Goal: Information Seeking & Learning: Learn about a topic

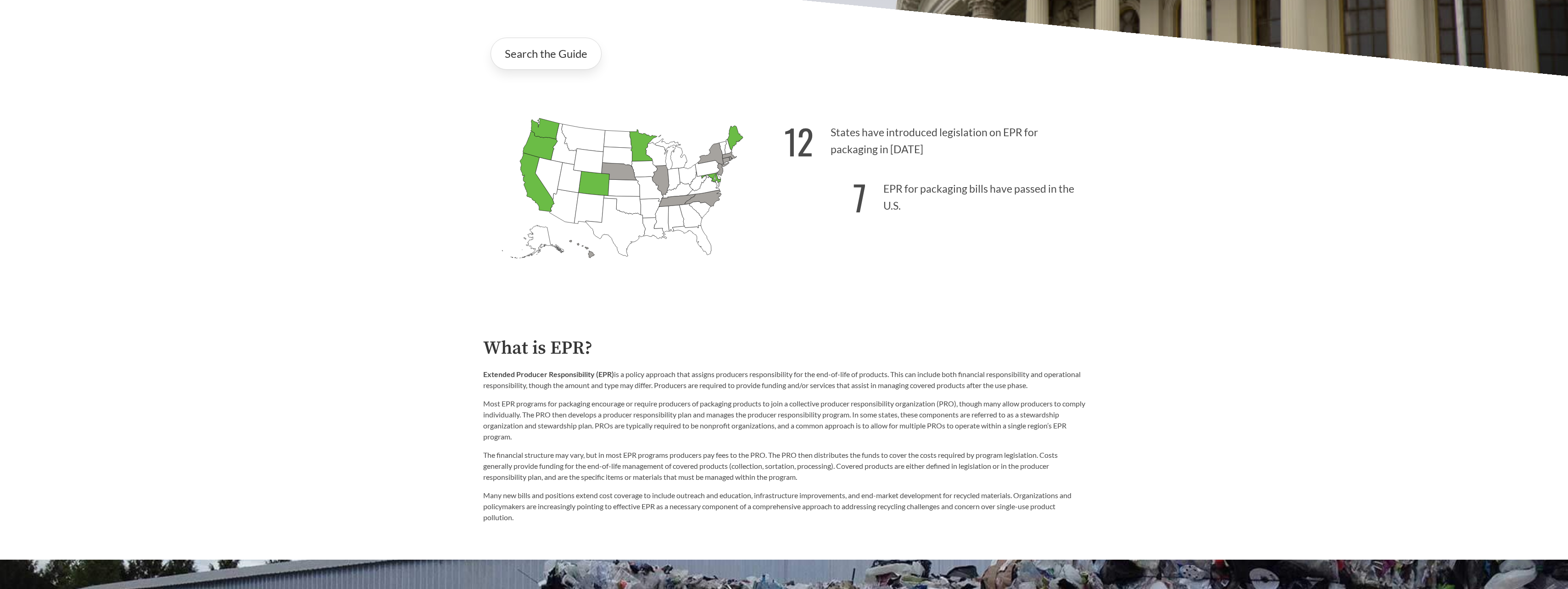
drag, startPoint x: 381, startPoint y: 259, endPoint x: 381, endPoint y: 292, distance: 33.0
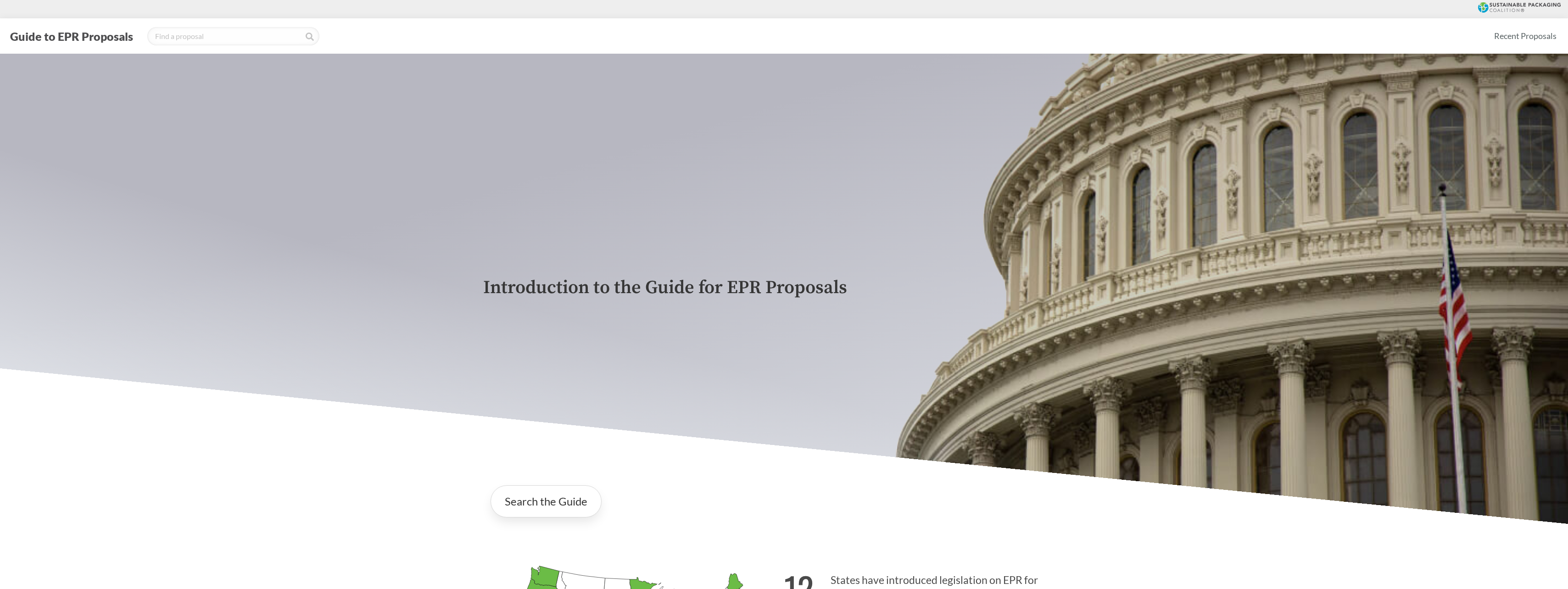
drag, startPoint x: 710, startPoint y: 379, endPoint x: 715, endPoint y: 273, distance: 106.1
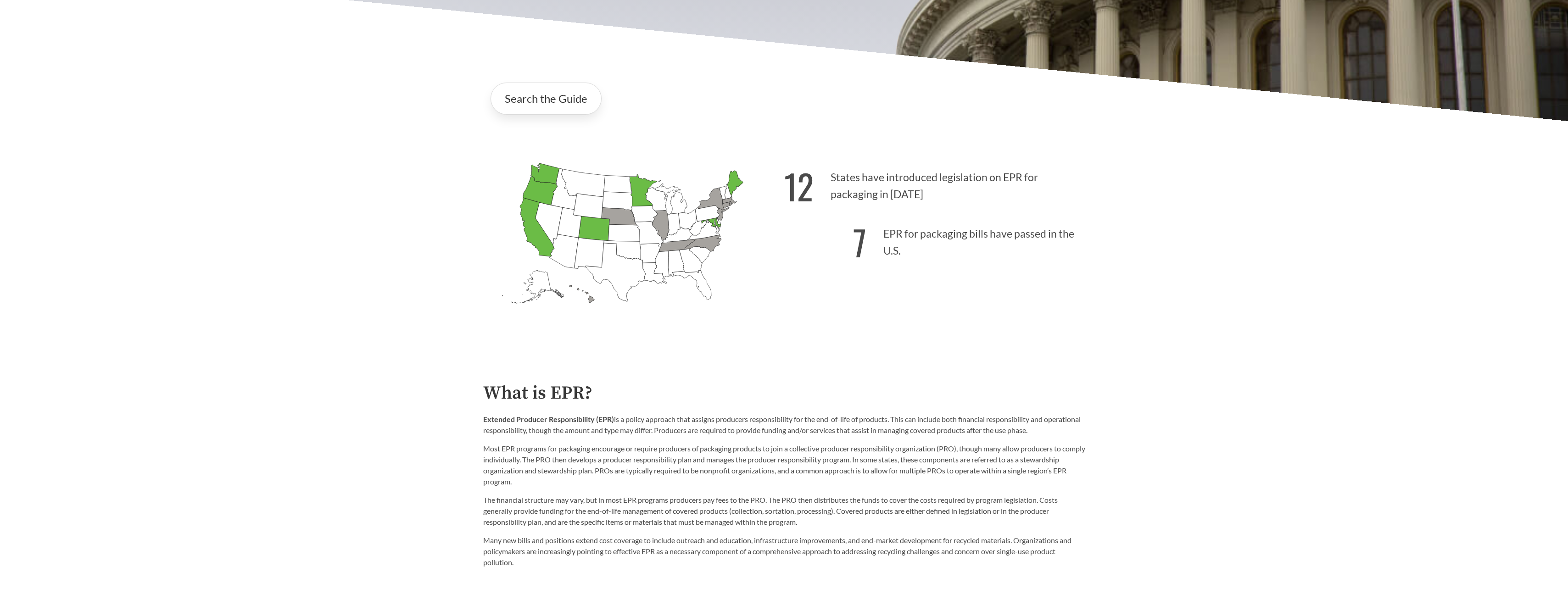
drag, startPoint x: 717, startPoint y: 368, endPoint x: 716, endPoint y: 403, distance: 35.0
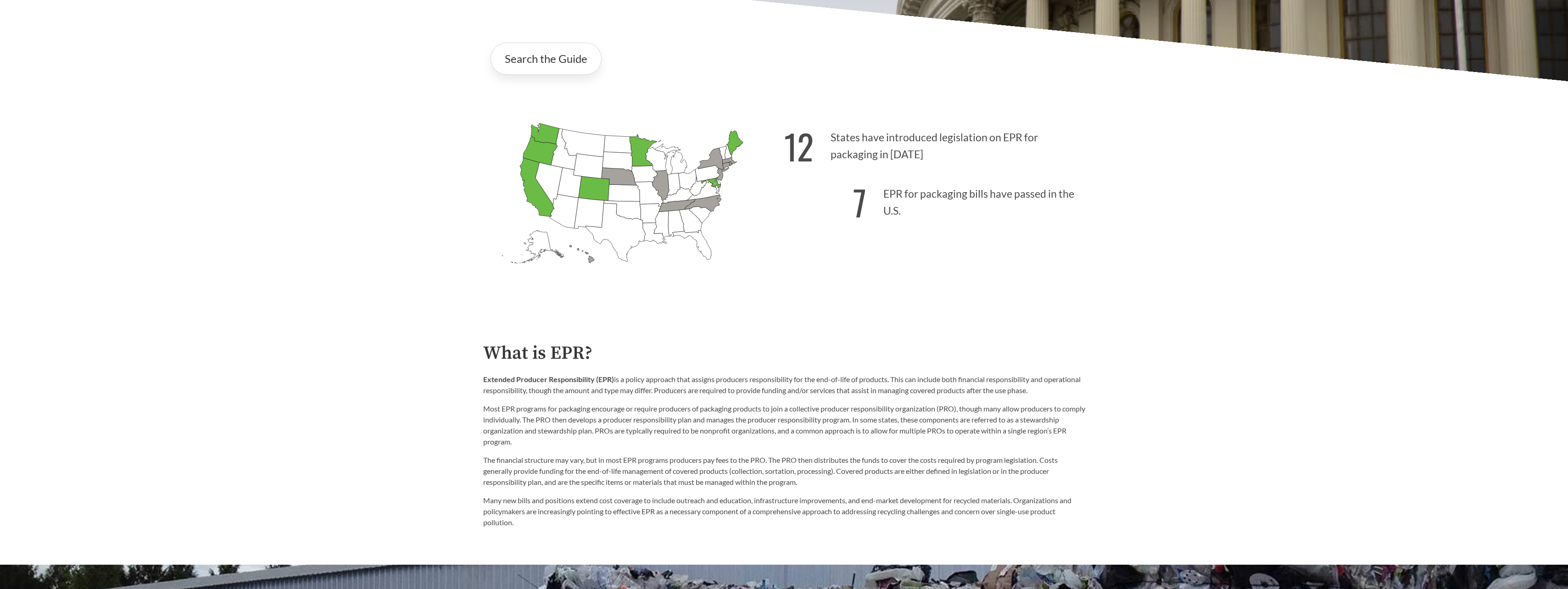
drag, startPoint x: 591, startPoint y: 188, endPoint x: 562, endPoint y: 178, distance: 30.7
drag, startPoint x: 562, startPoint y: 178, endPoint x: 612, endPoint y: 168, distance: 51.0
click at [612, 168] on icon "[US_STATE] Introduced:" at bounding box center [616, 162] width 30 height 20
click at [613, 228] on icon "[US_STATE] Introduced:" at bounding box center [615, 232] width 59 height 59
click at [615, 187] on icon "[US_STATE] Introduced:" at bounding box center [623, 193] width 32 height 17
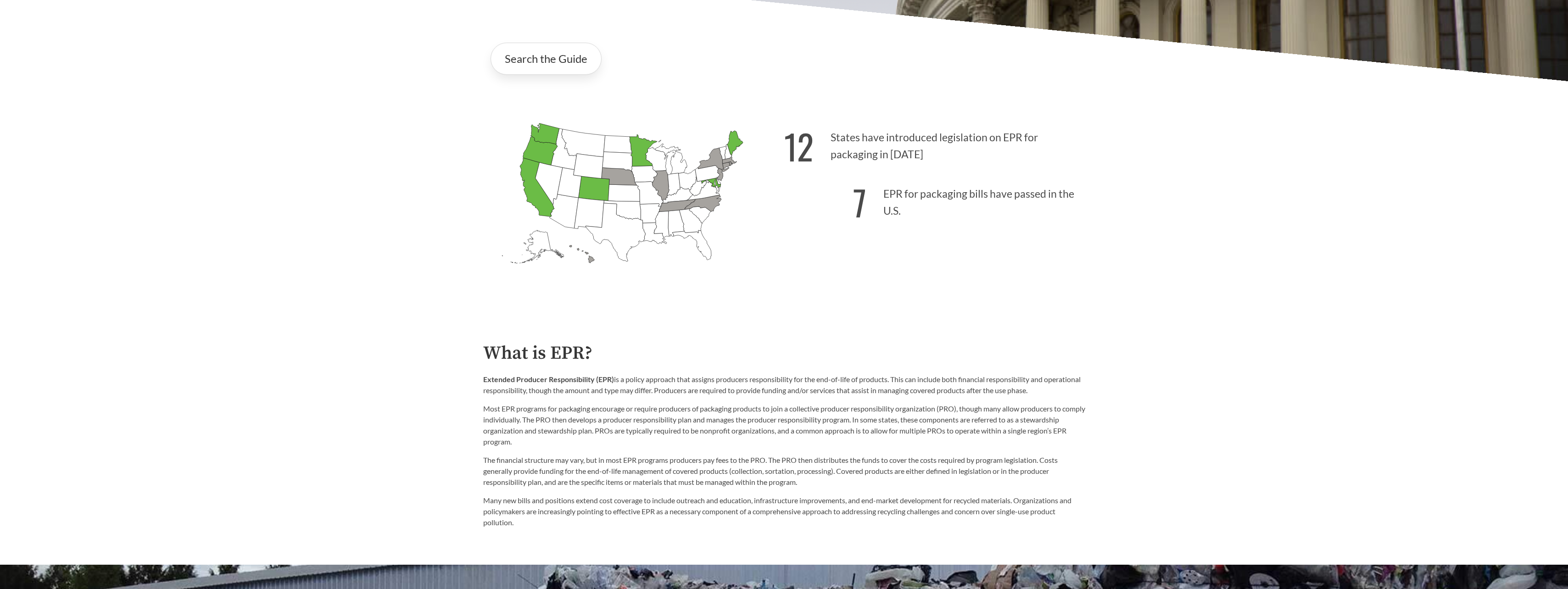
click at [612, 188] on icon "[US_STATE] Introduced:" at bounding box center [623, 193] width 32 height 17
drag, startPoint x: 612, startPoint y: 188, endPoint x: 704, endPoint y: 264, distance: 119.3
click at [704, 264] on icon "[US_STATE] Introduced: [US_STATE] Introduced: [US_STATE] Introduced: [US_STATE]…" at bounding box center [633, 209] width 301 height 188
drag, startPoint x: 704, startPoint y: 264, endPoint x: 759, endPoint y: 312, distance: 73.0
click at [751, 304] on icon "[US_STATE] Introduced: [US_STATE] Introduced: [US_STATE] Introduced: [US_STATE]…" at bounding box center [633, 209] width 301 height 188
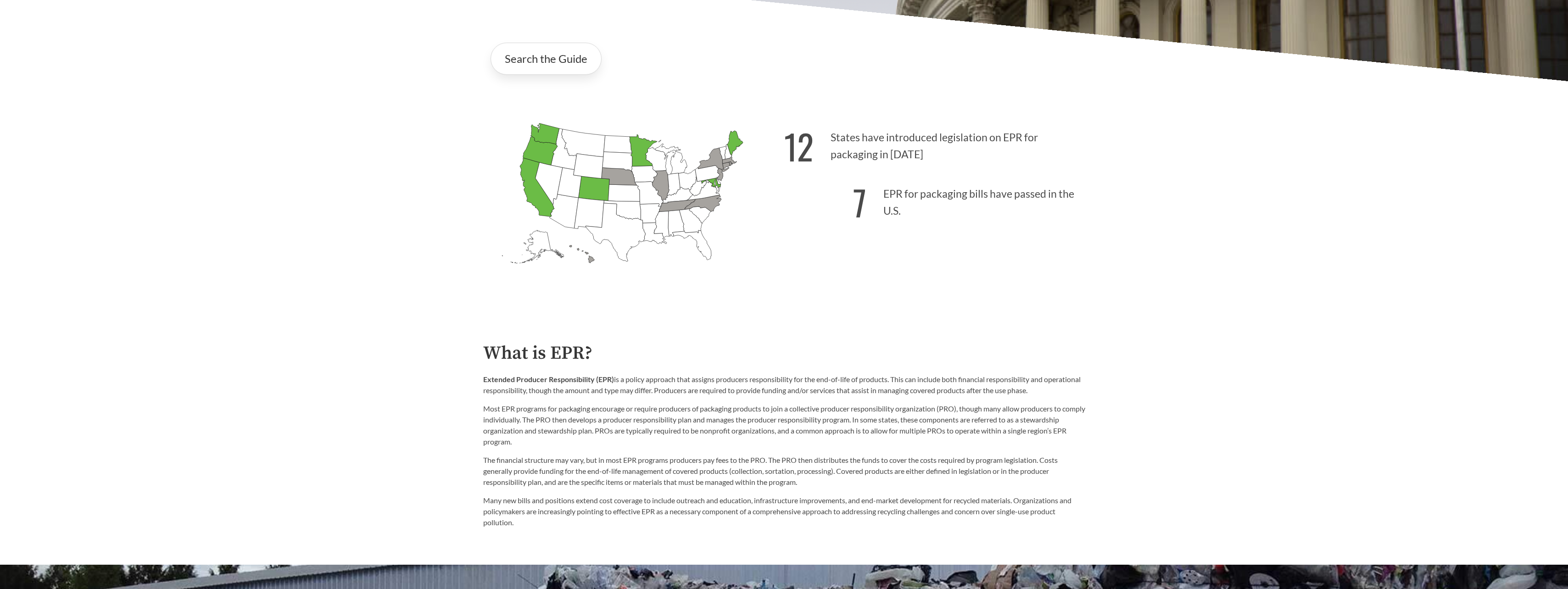
click at [749, 360] on h2 "What is EPR?" at bounding box center [784, 353] width 602 height 21
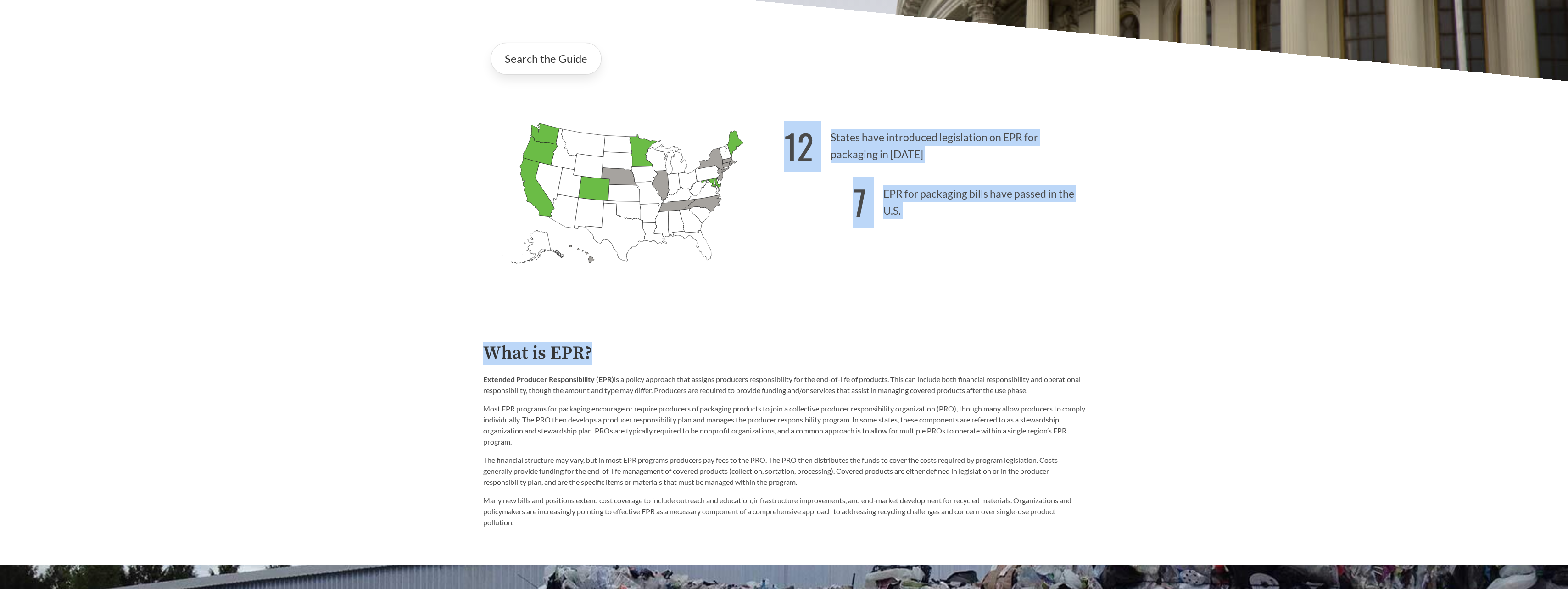
drag, startPoint x: 545, startPoint y: 137, endPoint x: 747, endPoint y: 316, distance: 269.9
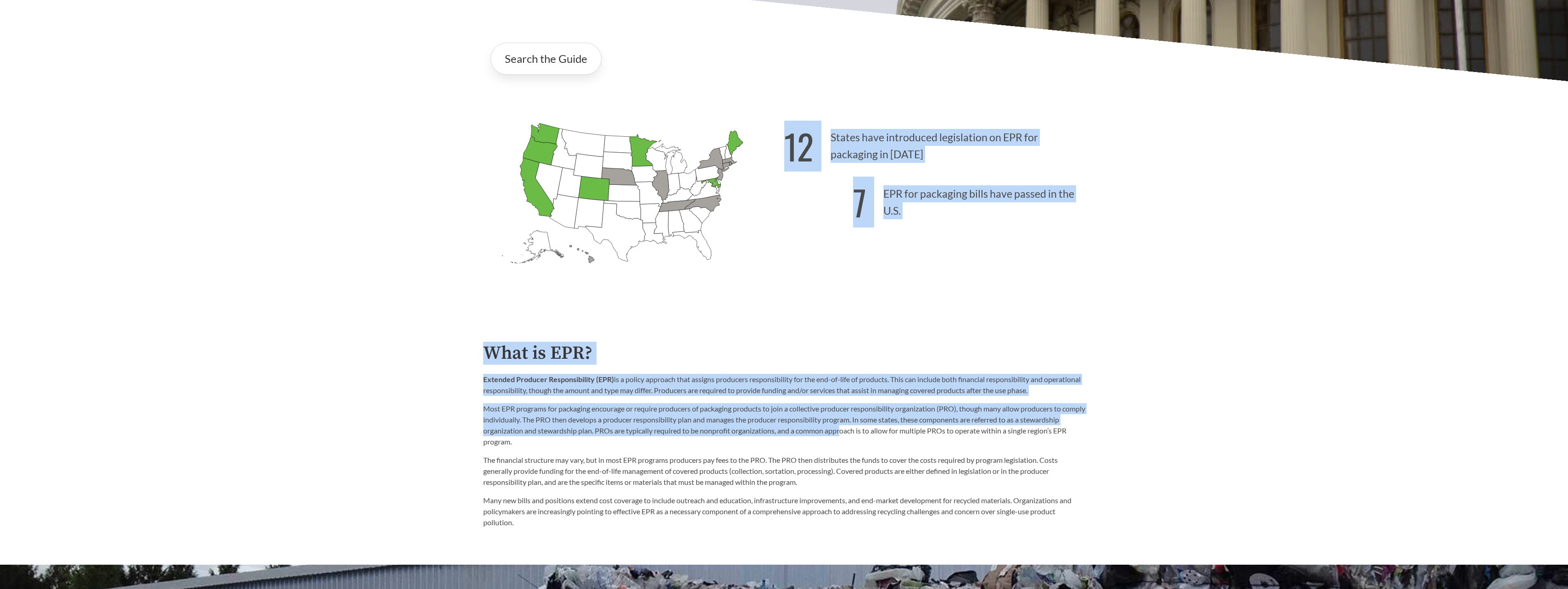
drag, startPoint x: 877, startPoint y: 423, endPoint x: 406, endPoint y: 119, distance: 560.6
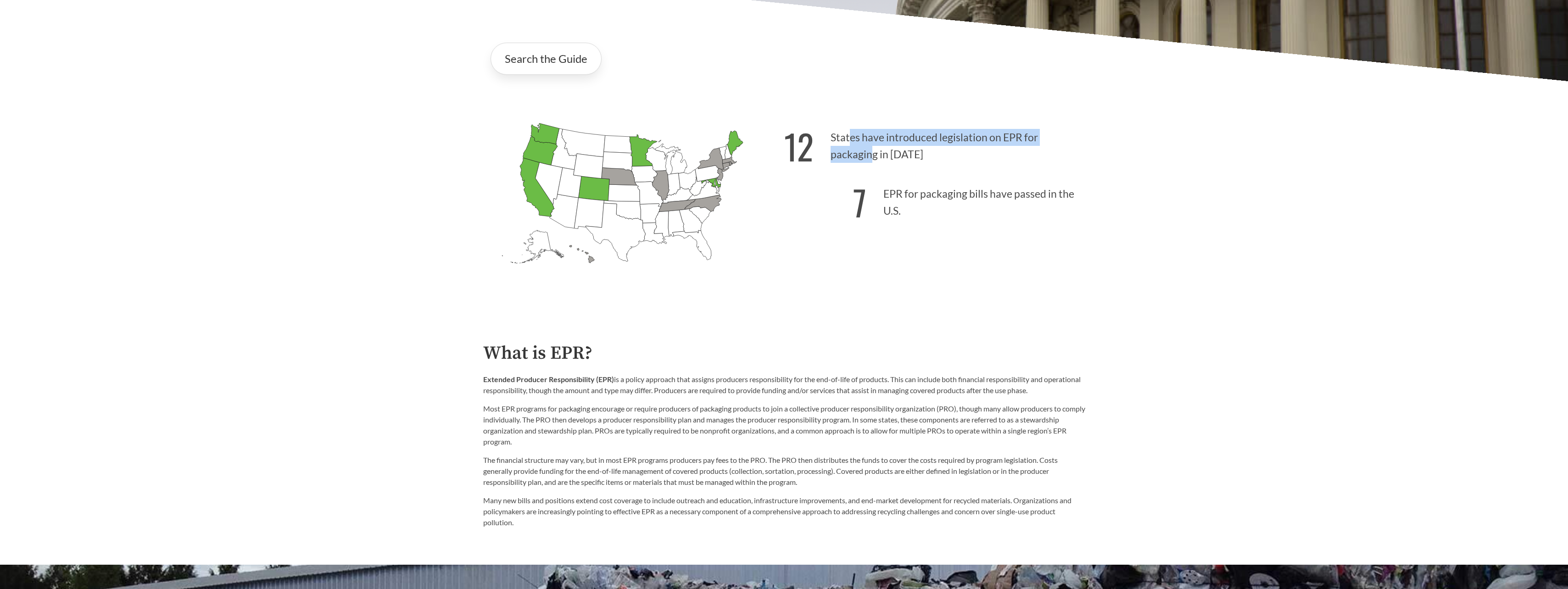
drag, startPoint x: 847, startPoint y: 140, endPoint x: 871, endPoint y: 153, distance: 27.3
click at [871, 153] on p "12 States have introduced legislation on EPR for packaging in [DATE]" at bounding box center [935, 143] width 301 height 57
drag, startPoint x: 871, startPoint y: 153, endPoint x: 965, endPoint y: 248, distance: 133.6
click at [967, 250] on div "12 States have introduced legislation on EPR for packaging in [DATE] 7 EPR for …" at bounding box center [935, 211] width 301 height 191
